Goal: Book appointment/travel/reservation

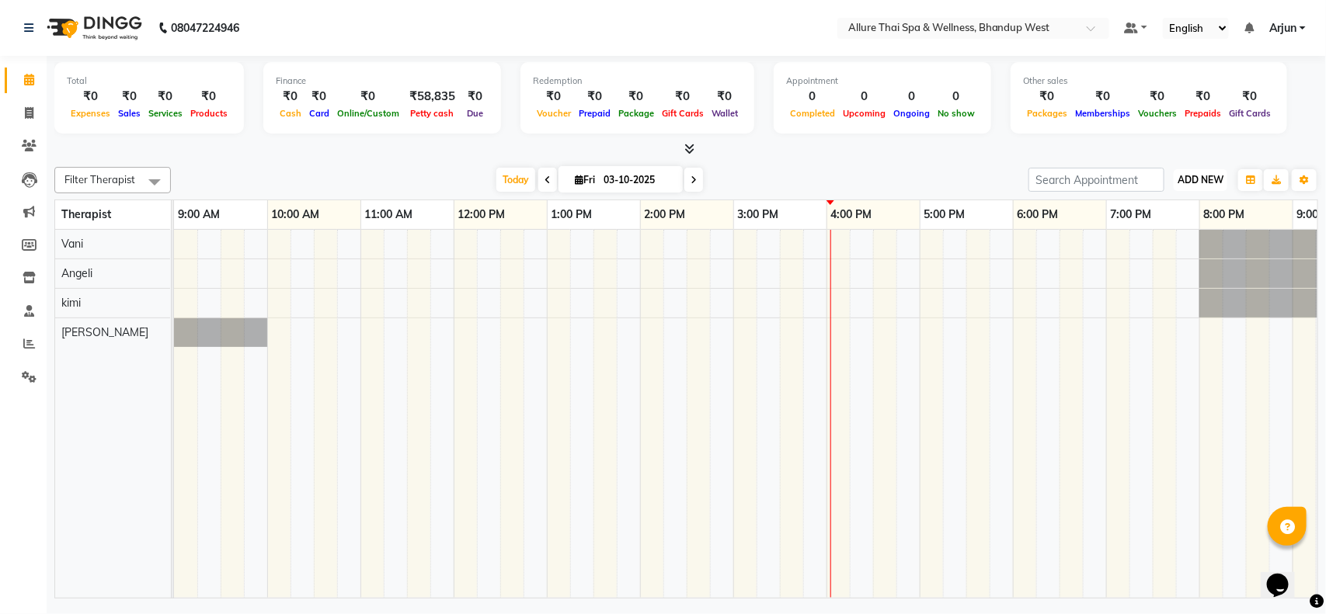
click at [1189, 179] on span "ADD NEW" at bounding box center [1200, 180] width 46 height 12
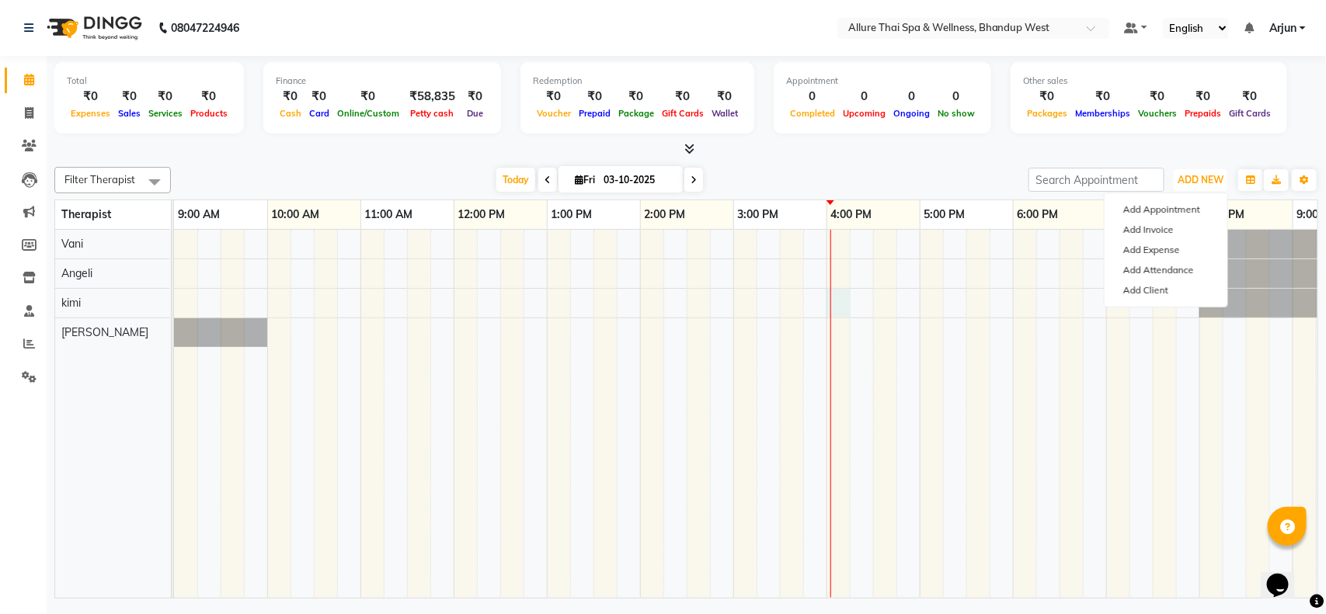
click at [840, 301] on div at bounding box center [873, 414] width 1398 height 368
select select "86274"
select select "tentative"
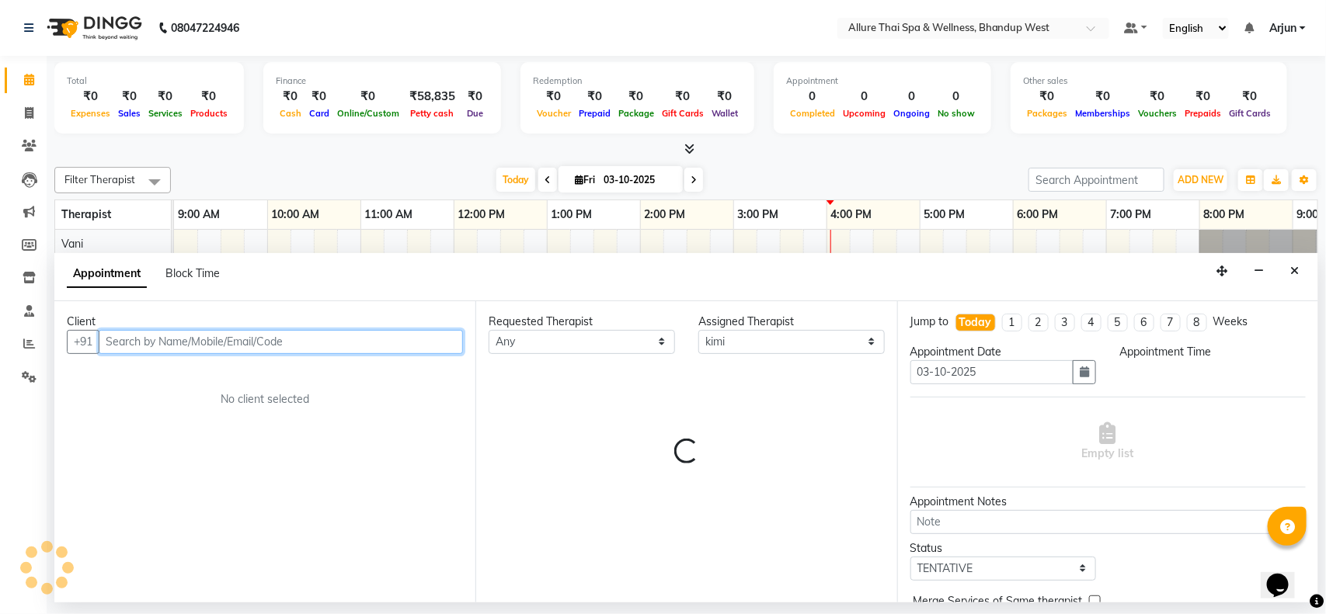
select select "960"
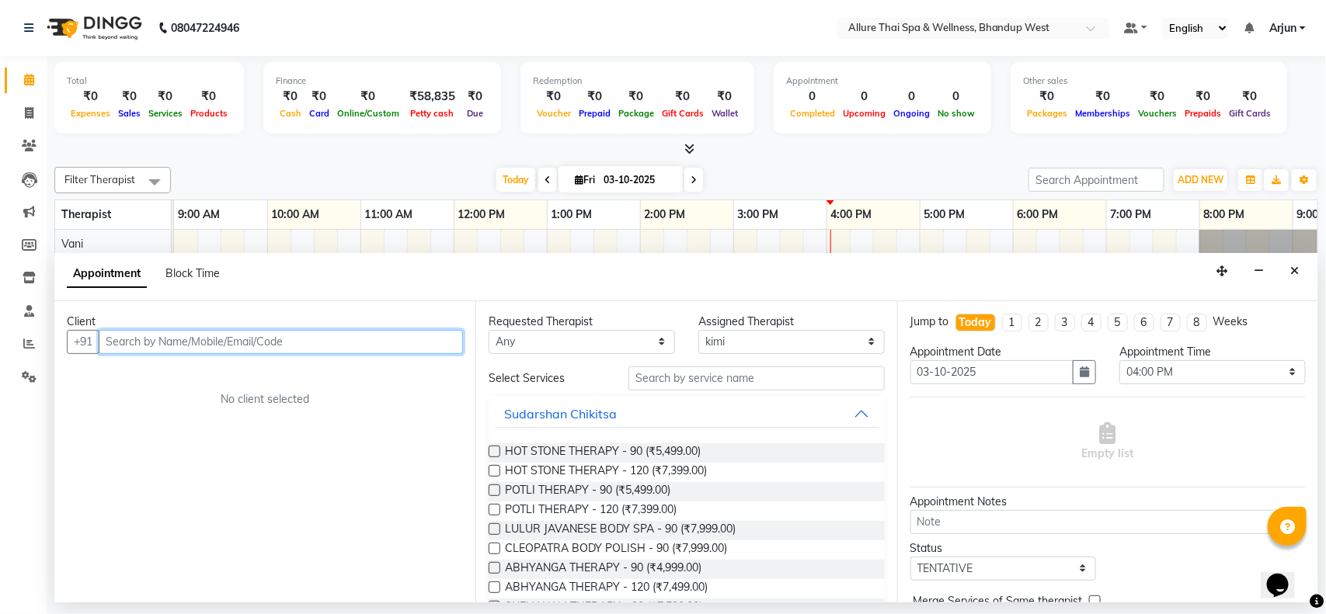
paste input "9920563483"
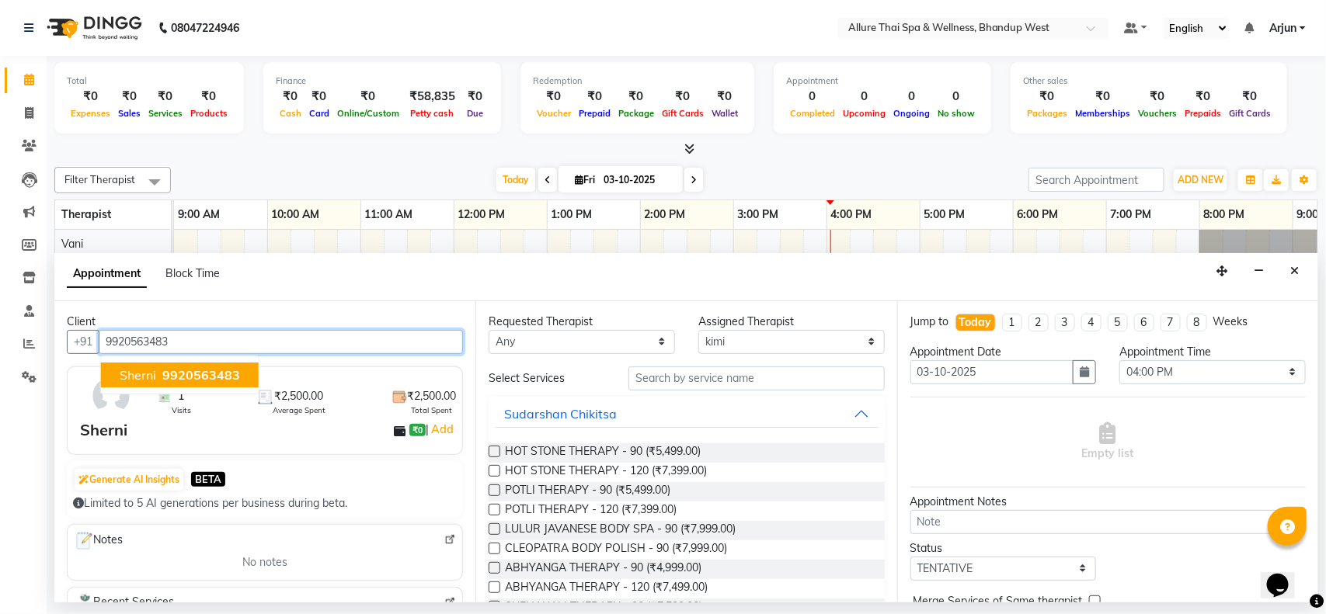
type input "9920563483"
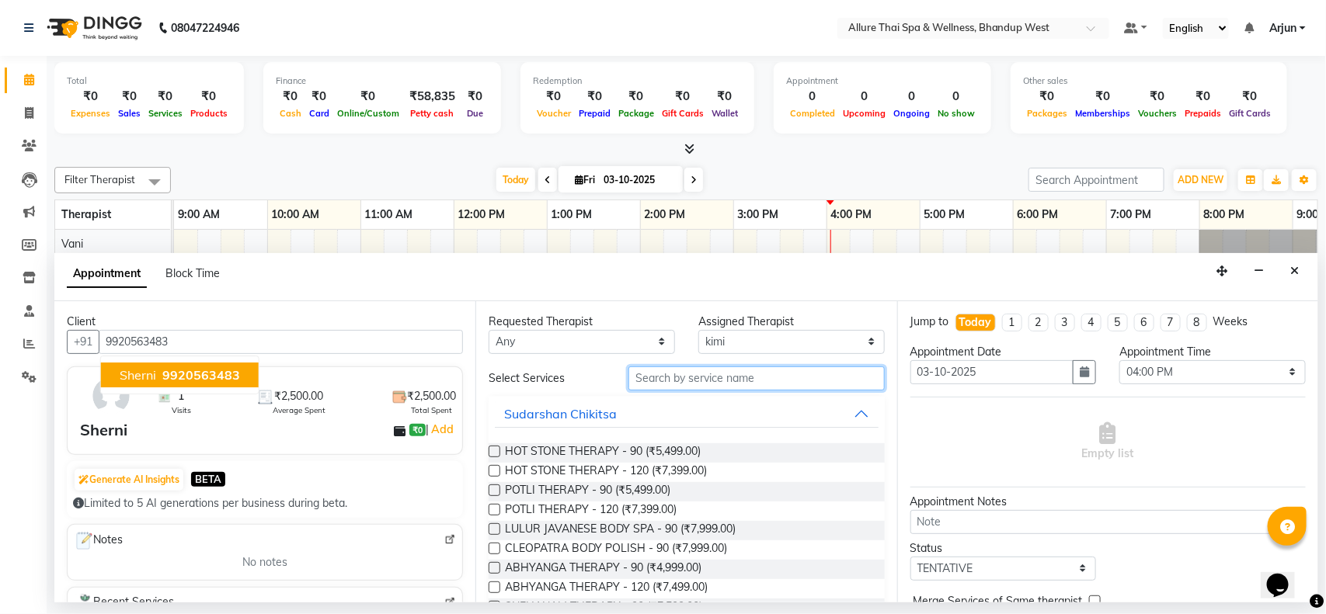
click at [771, 375] on input "text" at bounding box center [756, 379] width 256 height 24
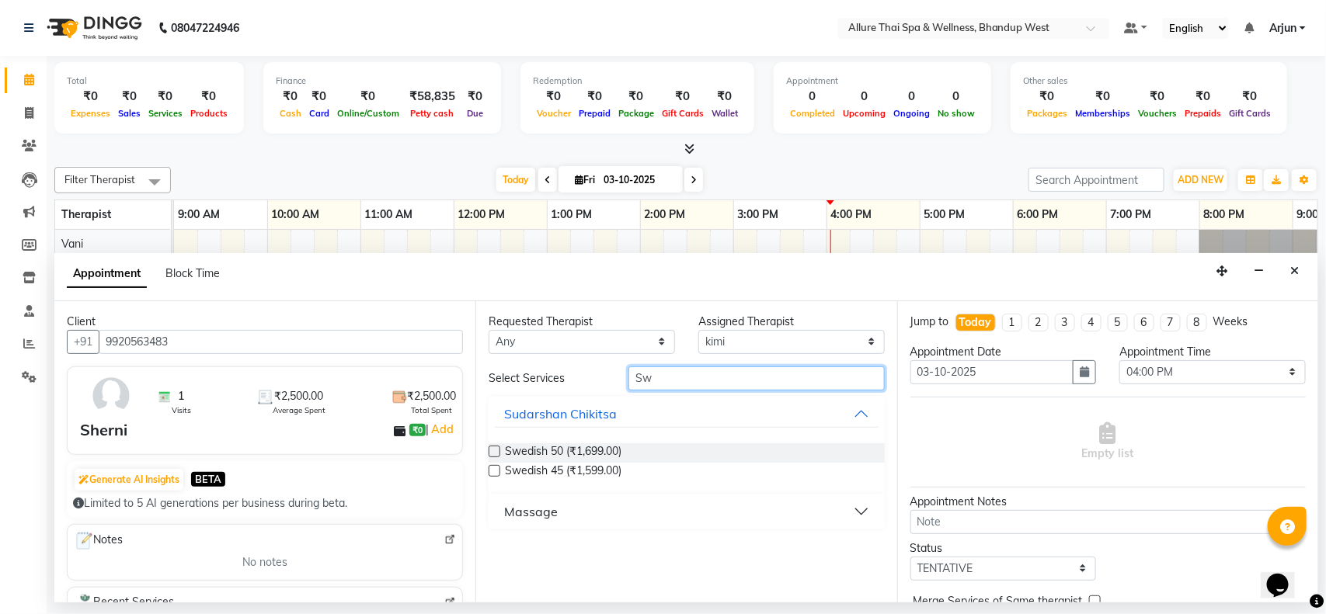
type input "Sw"
click at [560, 518] on button "Massage" at bounding box center [686, 512] width 383 height 28
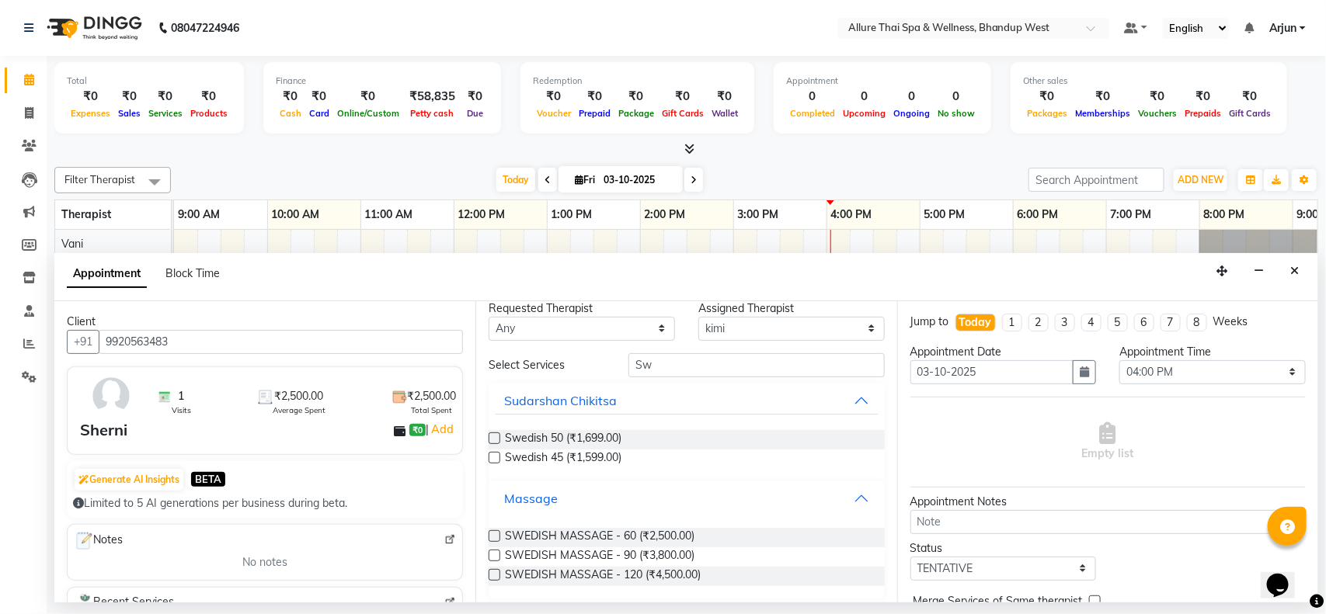
scroll to position [20, 0]
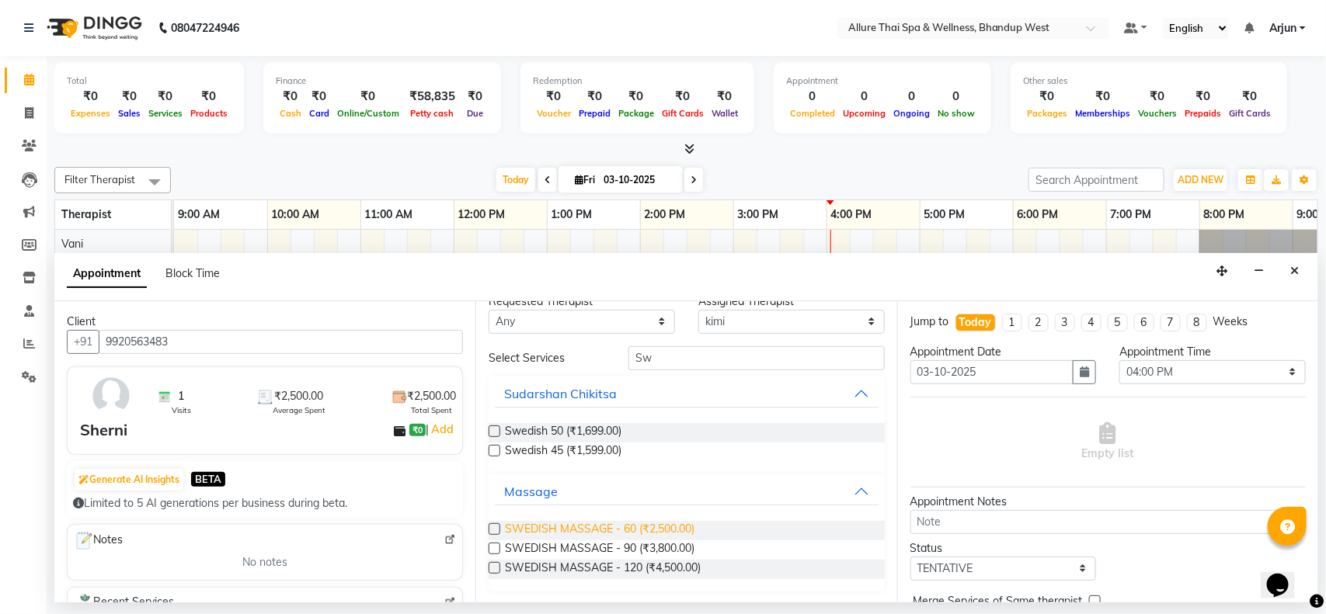
click at [662, 527] on span "SWEDISH MASSAGE - 60 (₹2,500.00)" at bounding box center [600, 530] width 190 height 19
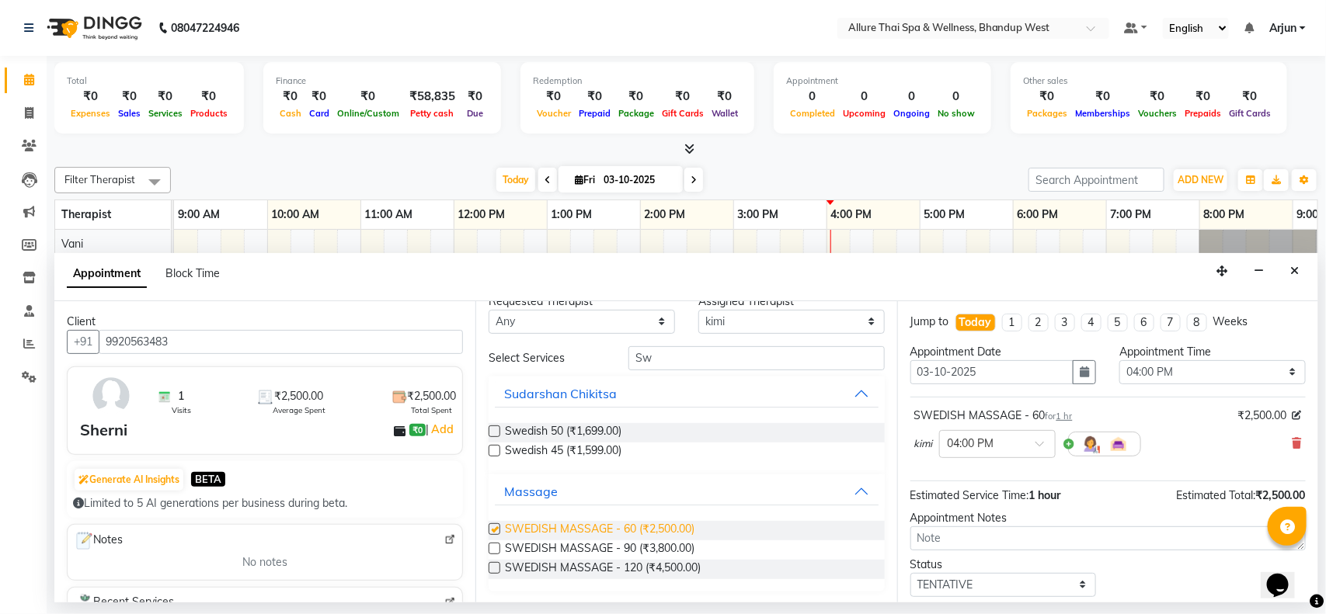
checkbox input "false"
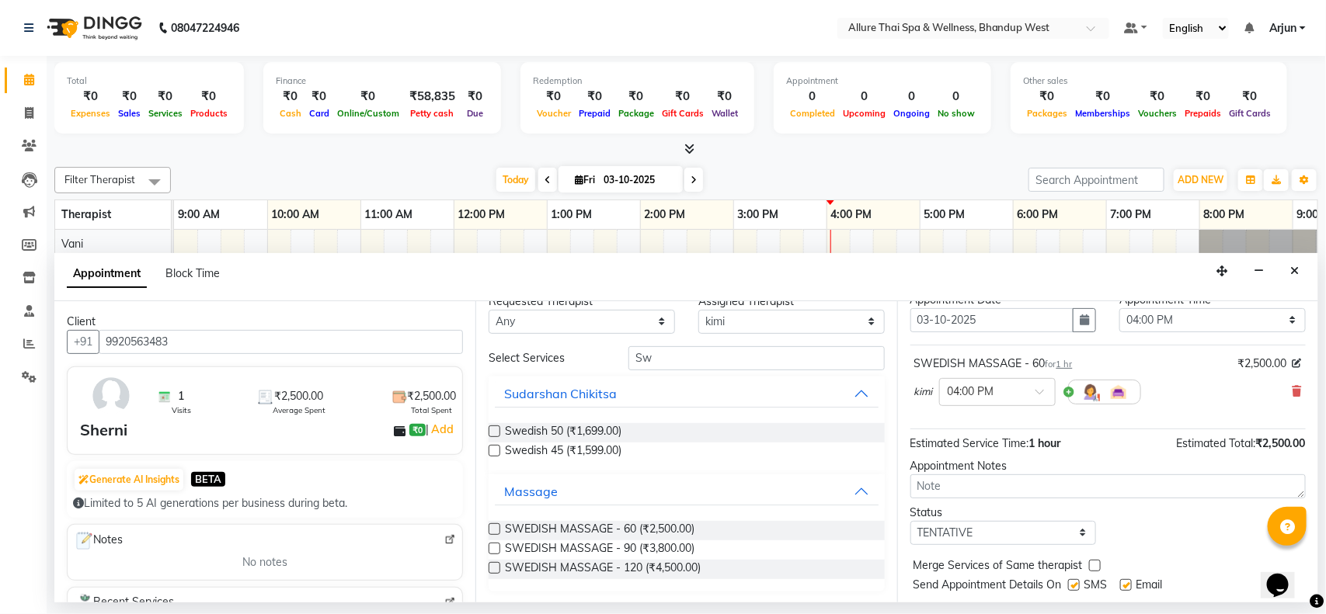
scroll to position [93, 0]
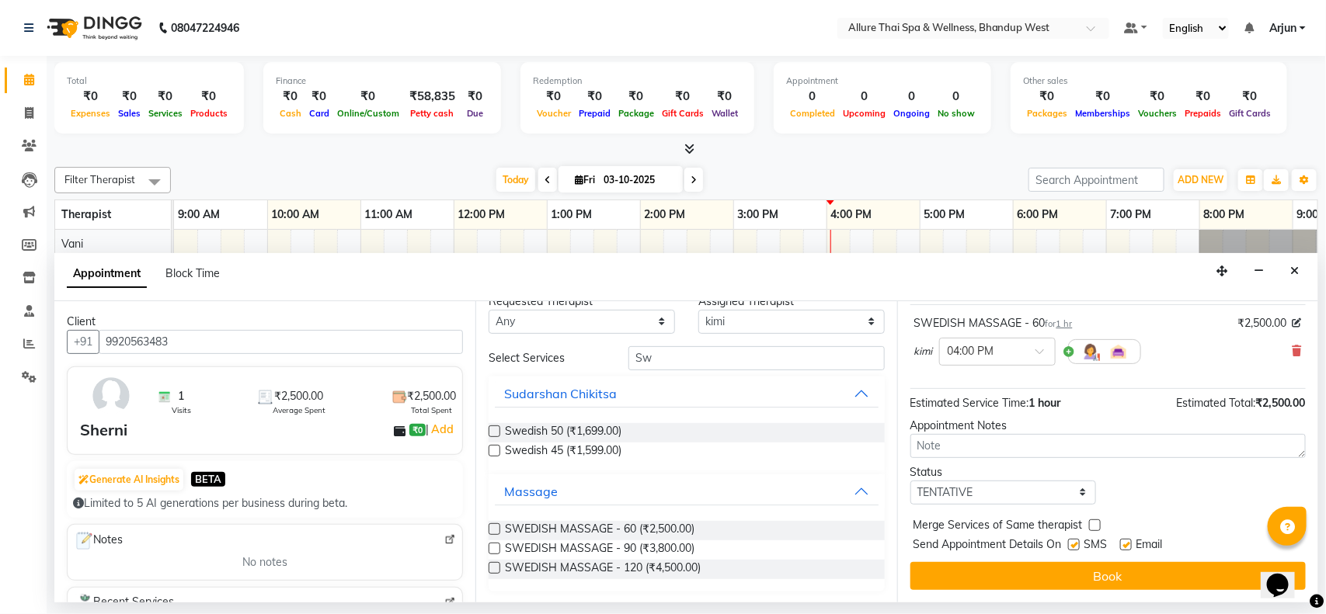
click at [1074, 548] on label at bounding box center [1074, 545] width 12 height 12
click at [1074, 548] on input "checkbox" at bounding box center [1073, 546] width 10 height 10
checkbox input "false"
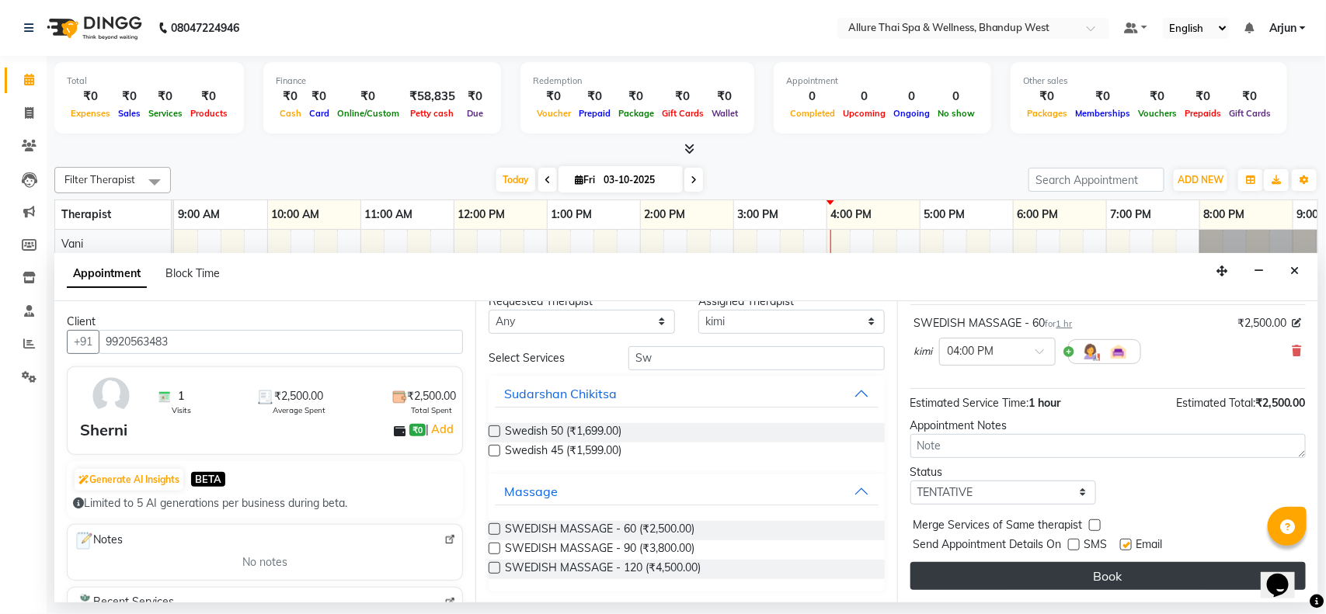
click at [1081, 572] on button "Book" at bounding box center [1107, 576] width 395 height 28
